Goal: Task Accomplishment & Management: Manage account settings

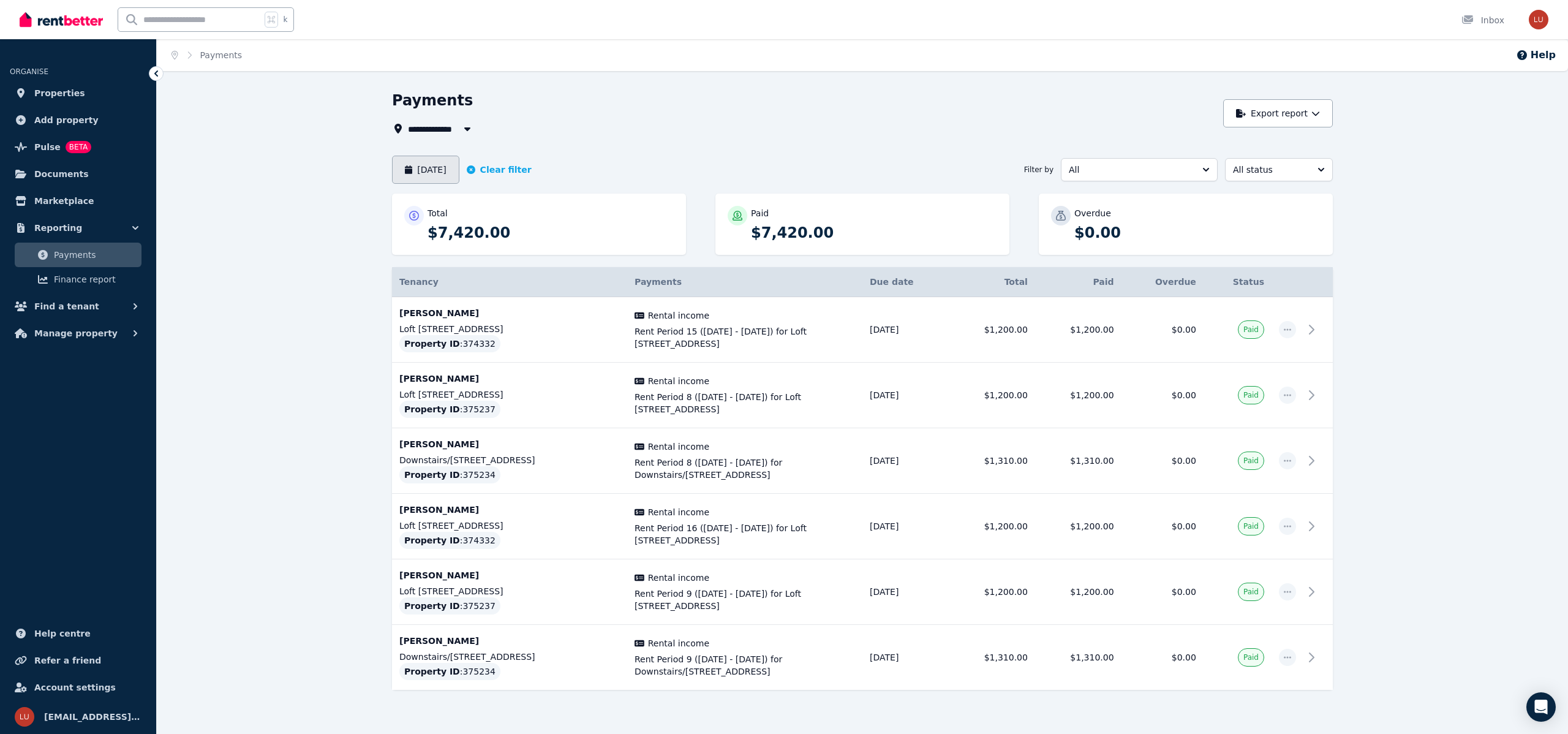
click at [447, 164] on button "[DATE]" at bounding box center [425, 170] width 67 height 28
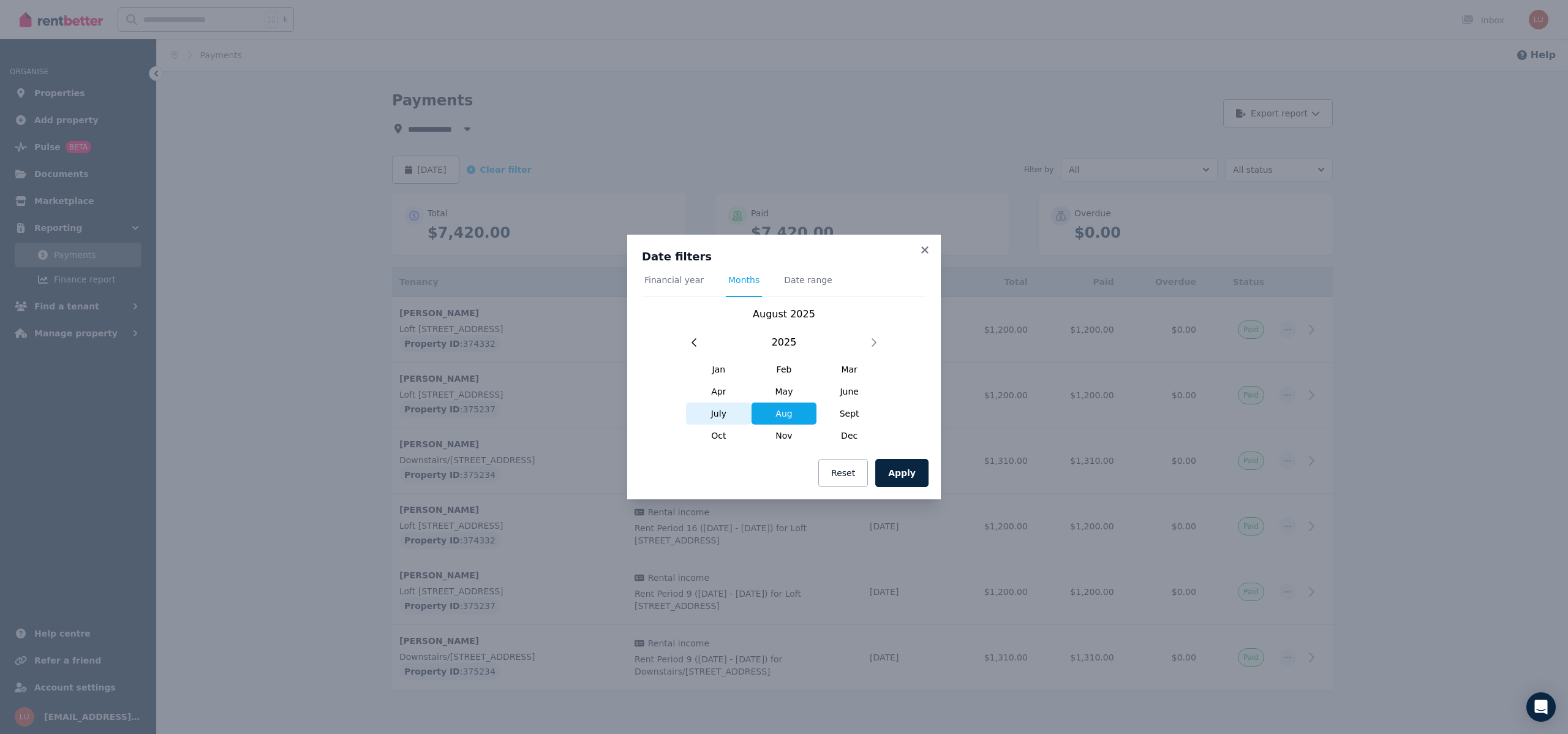
click at [717, 415] on span "July" at bounding box center [719, 413] width 65 height 22
click at [679, 279] on span "Financial year" at bounding box center [674, 280] width 59 height 12
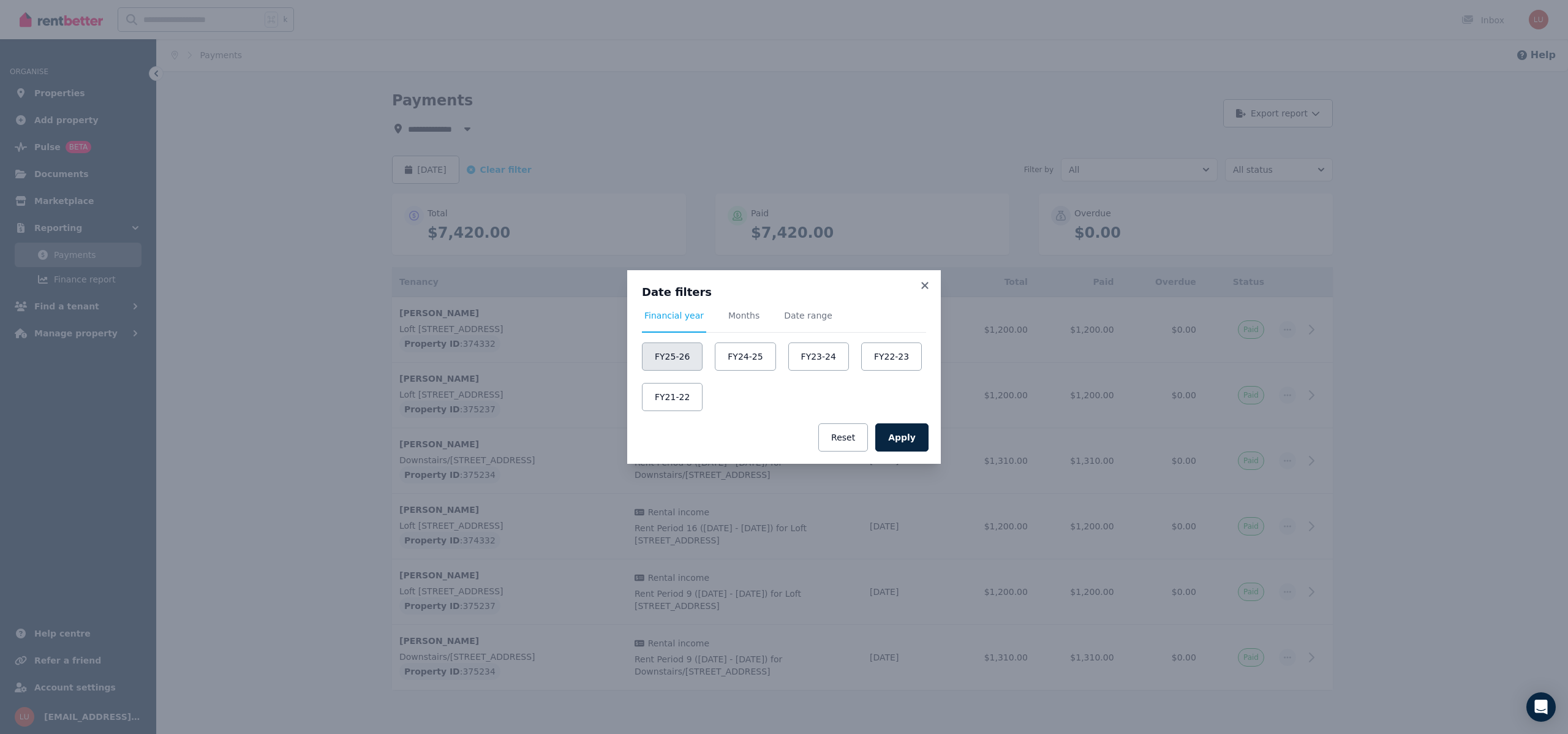
click at [677, 358] on button "FY25-26" at bounding box center [672, 356] width 61 height 28
click at [905, 436] on button "Apply" at bounding box center [902, 437] width 53 height 28
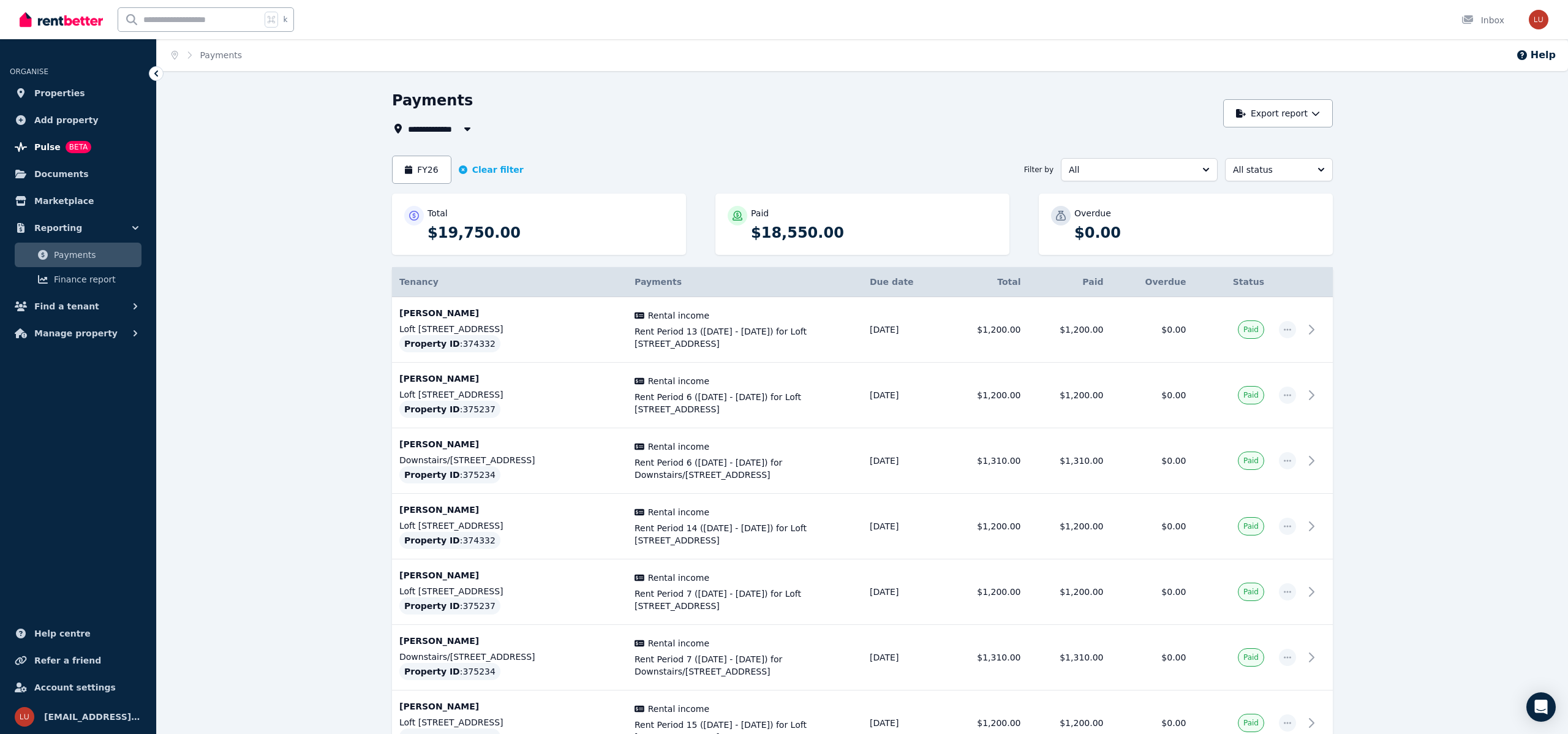
click at [52, 145] on span "Pulse" at bounding box center [48, 147] width 27 height 15
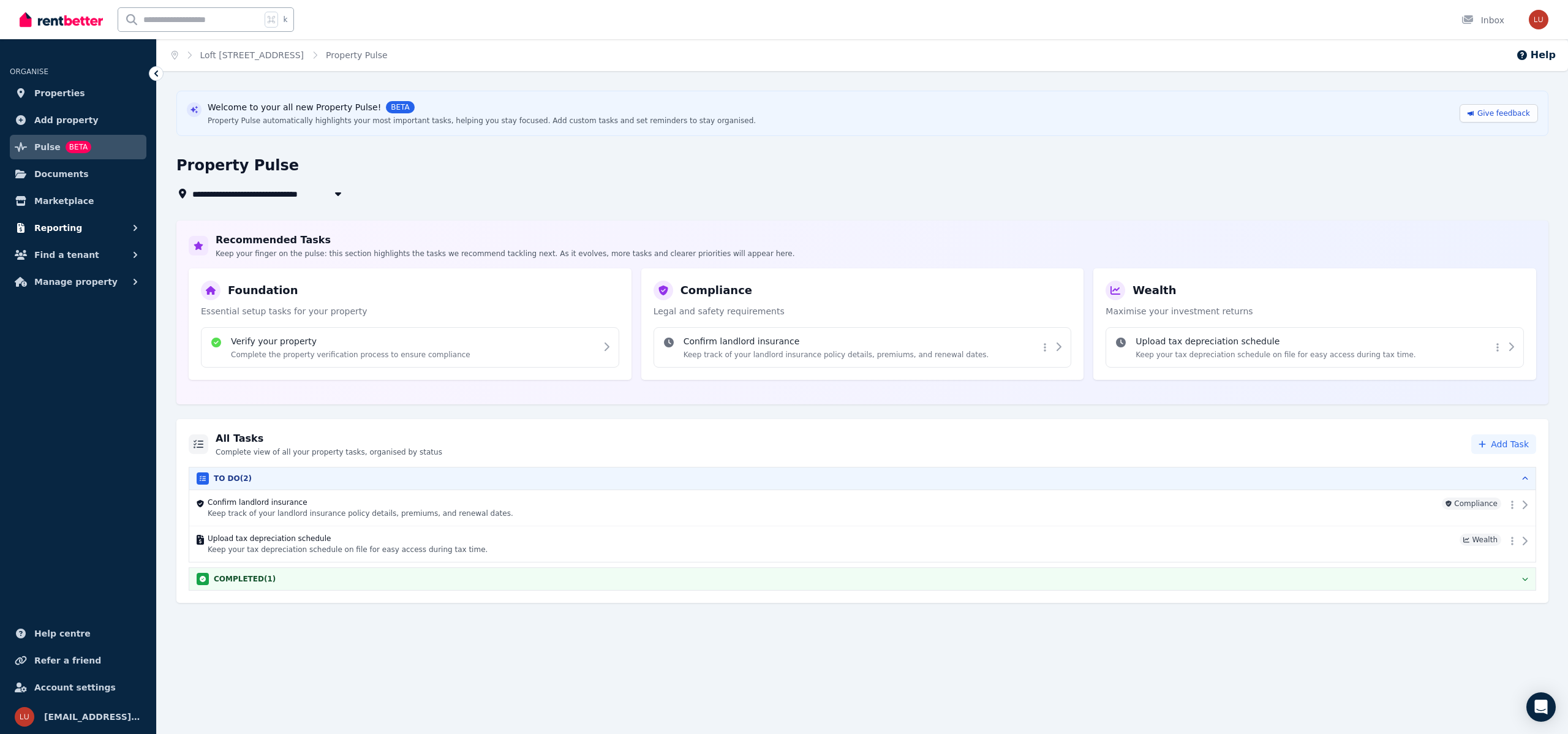
click at [69, 225] on span "Reporting" at bounding box center [58, 228] width 48 height 15
click at [71, 255] on span "Payments" at bounding box center [95, 255] width 83 height 15
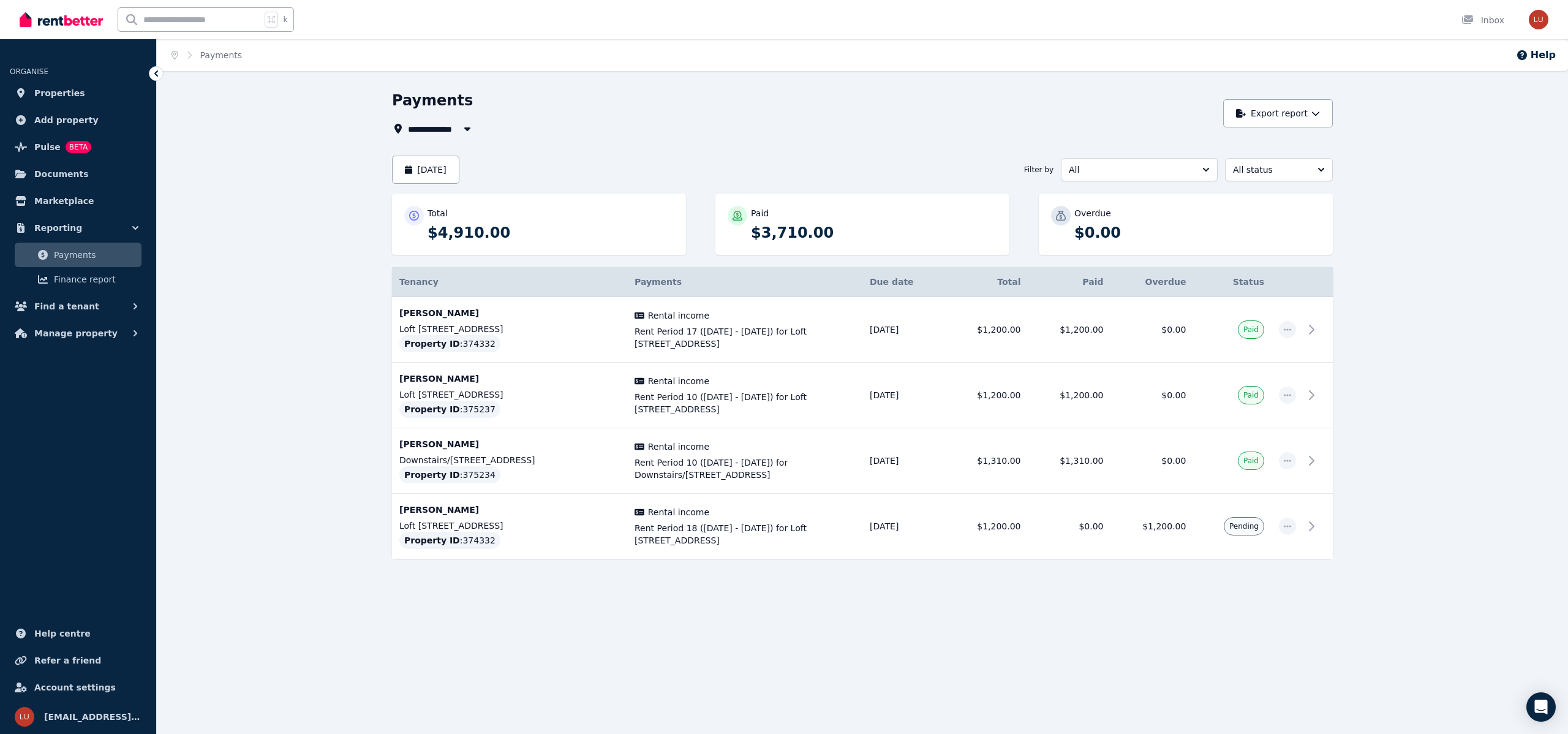
click at [215, 103] on div "**********" at bounding box center [862, 358] width 1411 height 534
